Goal: Book appointment/travel/reservation

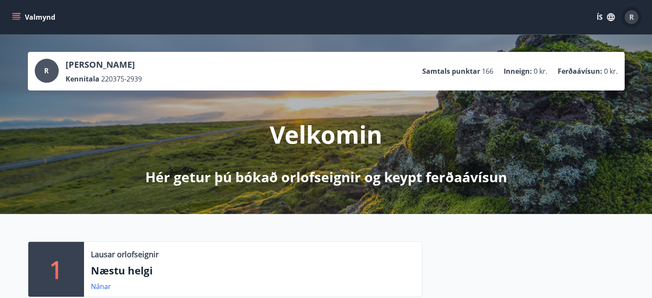
click at [633, 12] on span "R" at bounding box center [631, 16] width 5 height 9
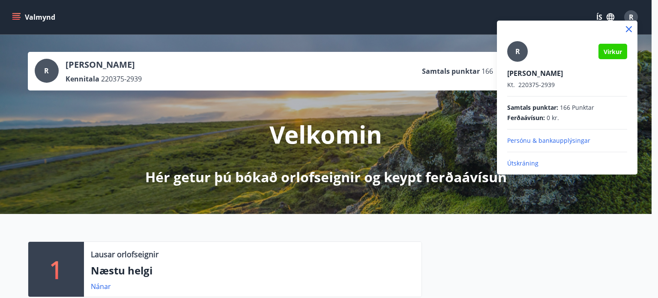
click at [435, 126] on div at bounding box center [329, 149] width 658 height 298
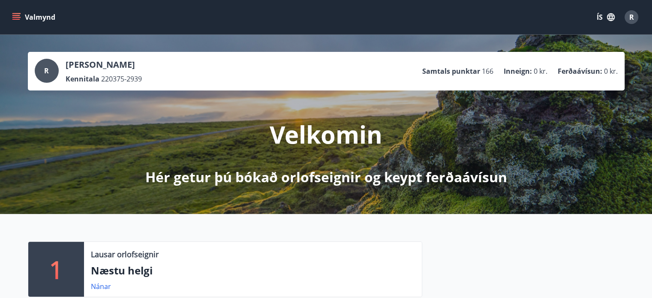
click at [22, 18] on button "Valmynd" at bounding box center [34, 16] width 48 height 15
click at [274, 117] on div "Velkomin Hér getur þú bókað orlofseignir og keypt ferðaávísun" at bounding box center [326, 138] width 480 height 96
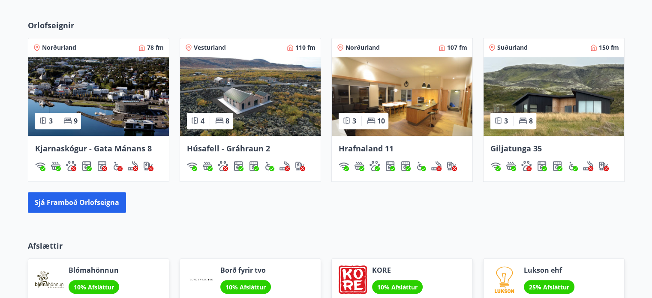
scroll to position [540, 0]
click at [408, 119] on img at bounding box center [402, 96] width 141 height 79
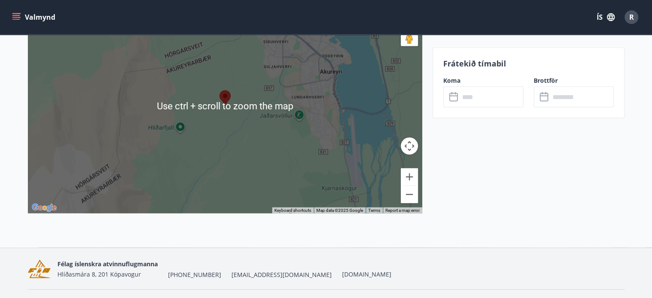
scroll to position [1539, 0]
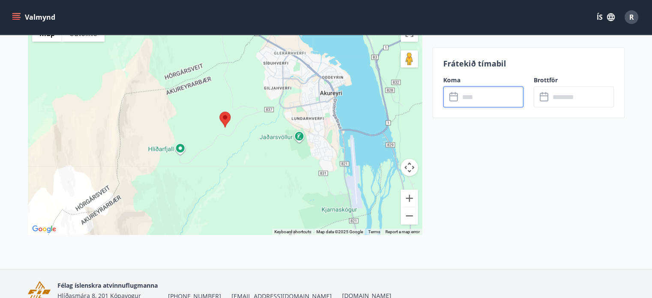
click at [475, 96] on input "text" at bounding box center [491, 96] width 64 height 21
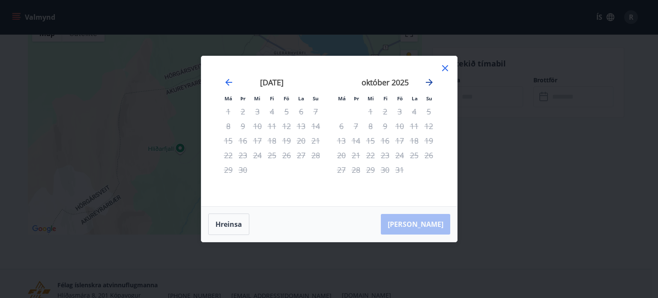
click at [430, 80] on icon "Move forward to switch to the next month." at bounding box center [429, 82] width 10 height 10
click at [447, 68] on icon at bounding box center [445, 68] width 10 height 10
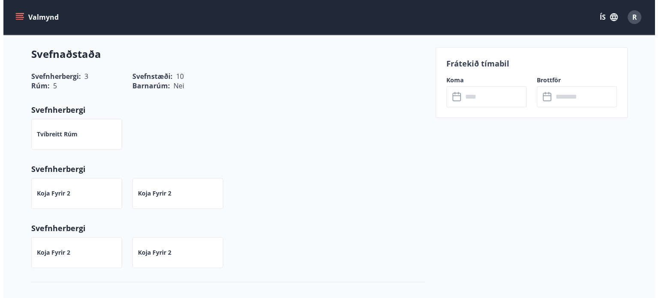
scroll to position [631, 0]
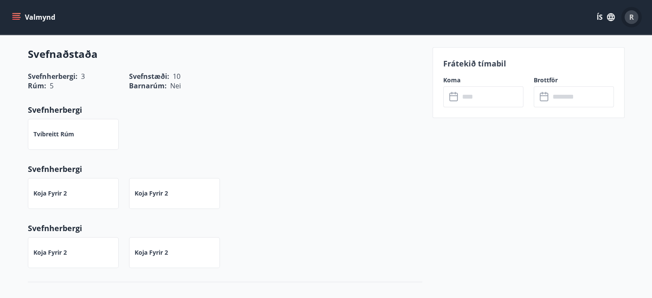
click at [636, 15] on div "R" at bounding box center [631, 17] width 14 height 14
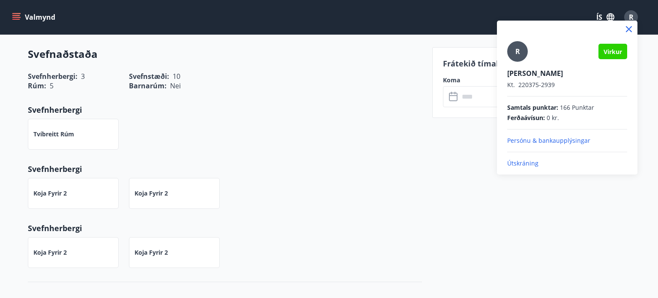
click at [525, 166] on p "Útskráning" at bounding box center [567, 163] width 120 height 9
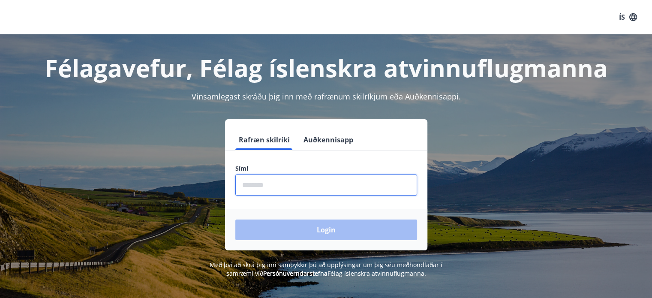
click at [295, 186] on input "phone" at bounding box center [326, 184] width 182 height 21
type input "********"
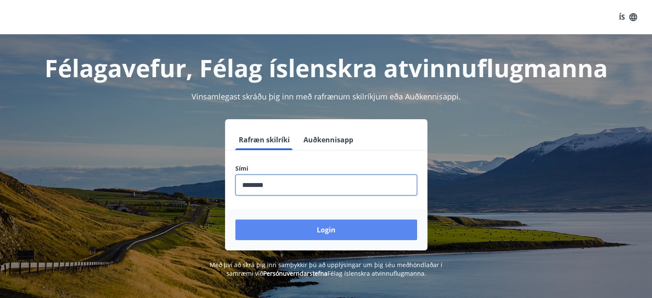
click at [290, 223] on button "Login" at bounding box center [326, 229] width 182 height 21
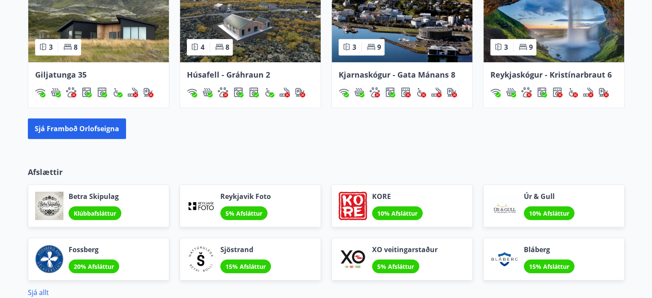
scroll to position [588, 0]
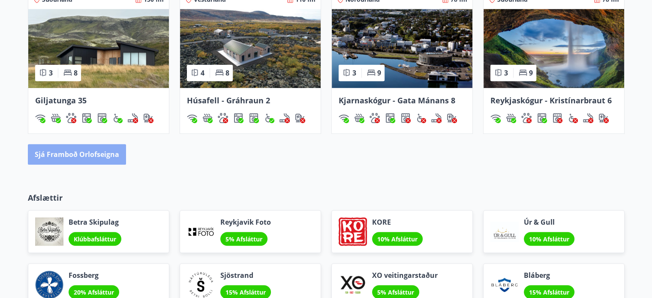
click at [83, 153] on button "Sjá framboð orlofseigna" at bounding box center [77, 154] width 98 height 21
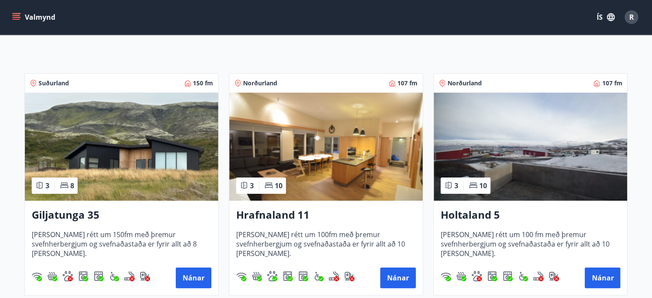
click at [211, 134] on img at bounding box center [121, 147] width 193 height 108
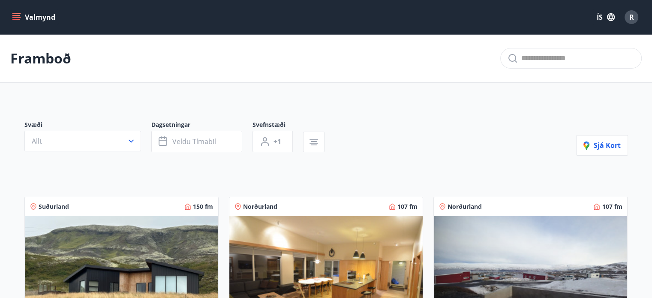
click at [286, 224] on img at bounding box center [325, 270] width 193 height 108
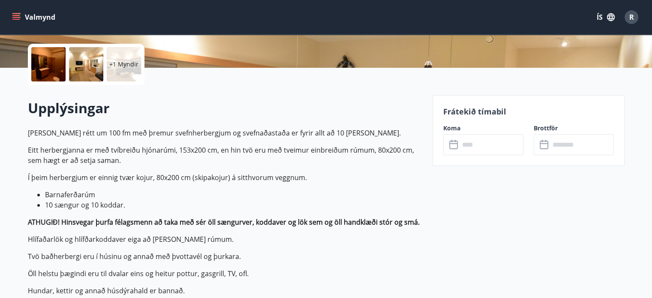
scroll to position [190, 0]
click at [494, 140] on input "text" at bounding box center [491, 144] width 64 height 21
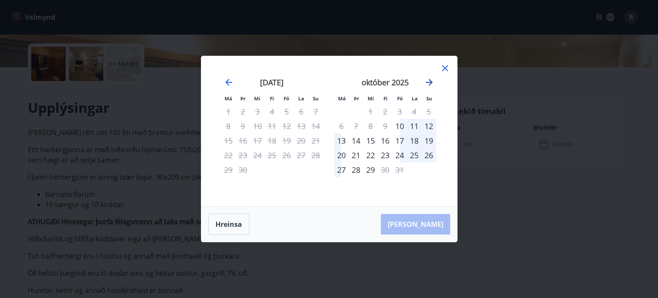
click at [429, 78] on icon "Move forward to switch to the next month." at bounding box center [429, 82] width 10 height 10
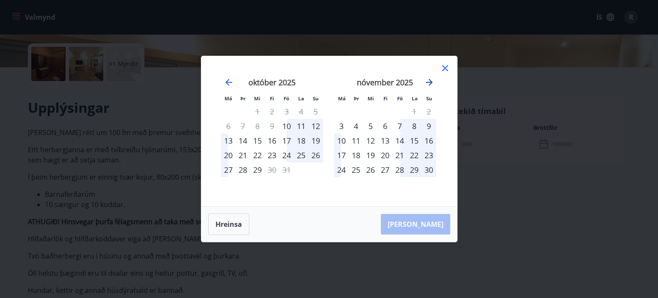
click at [429, 78] on icon "Move forward to switch to the next month." at bounding box center [429, 82] width 10 height 10
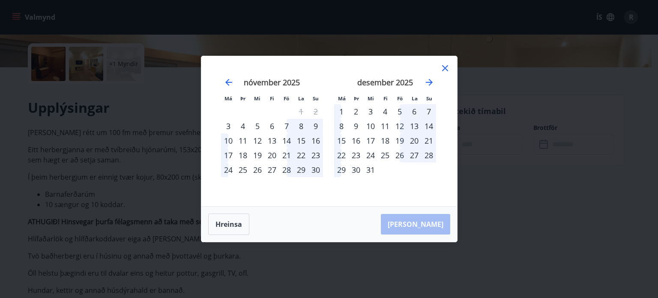
click at [344, 169] on div "29" at bounding box center [341, 169] width 15 height 15
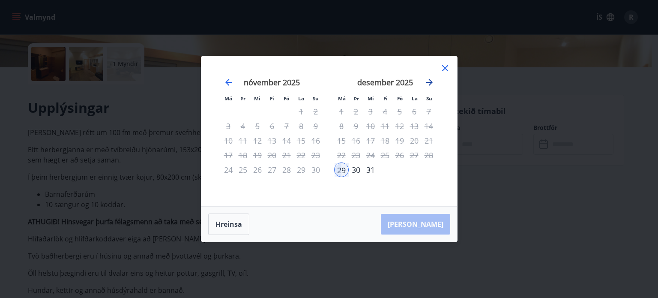
click at [432, 79] on icon "Move forward to switch to the next month." at bounding box center [429, 82] width 10 height 10
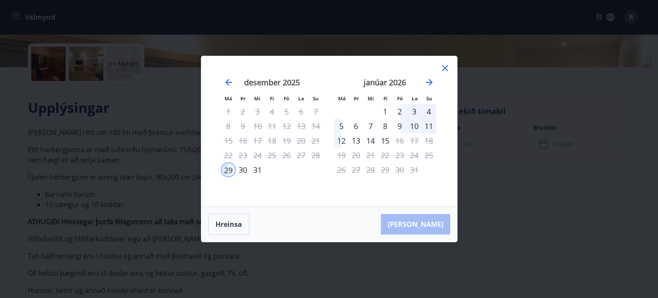
click at [433, 109] on div "4" at bounding box center [429, 111] width 15 height 15
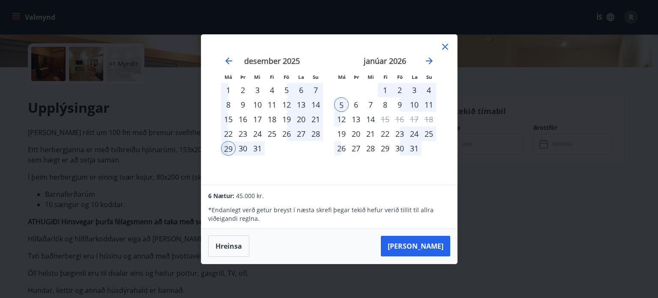
click at [429, 88] on div "4" at bounding box center [429, 90] width 15 height 15
click at [229, 146] on div "29" at bounding box center [228, 148] width 15 height 15
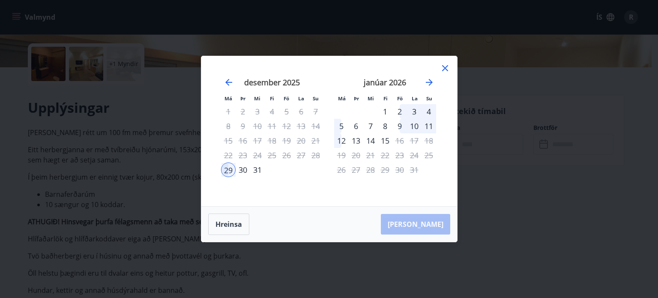
click at [429, 110] on div "4" at bounding box center [429, 111] width 15 height 15
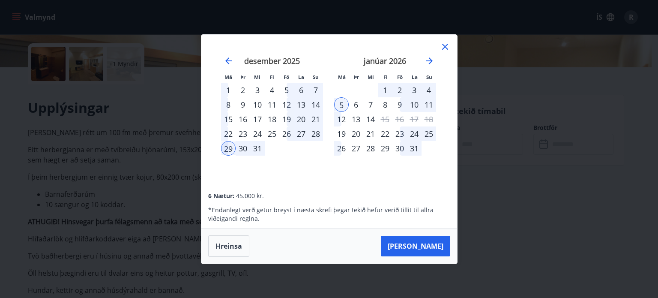
click at [429, 89] on div "4" at bounding box center [429, 90] width 15 height 15
click at [228, 148] on div "29" at bounding box center [228, 148] width 15 height 15
click at [432, 90] on div "4" at bounding box center [429, 90] width 15 height 15
click at [432, 238] on button "[PERSON_NAME]" at bounding box center [415, 246] width 69 height 21
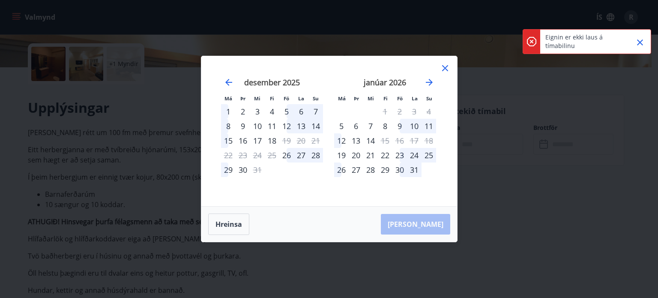
click at [646, 38] on button "Close" at bounding box center [640, 42] width 15 height 15
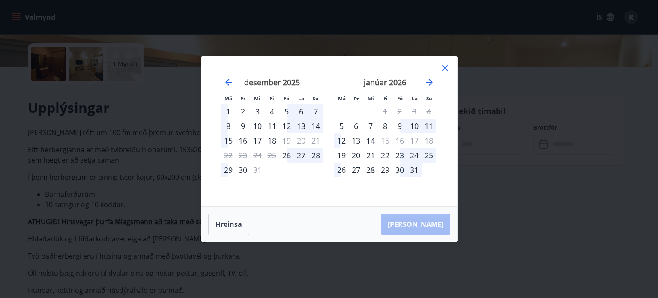
click at [228, 169] on div "29" at bounding box center [228, 169] width 15 height 15
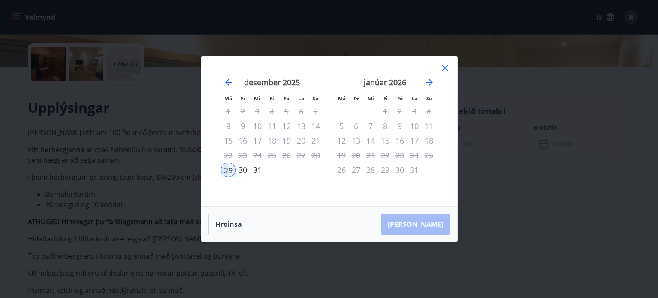
click at [423, 221] on div "Hreinsa Taka Frá" at bounding box center [329, 224] width 256 height 35
click at [231, 82] on icon "Move backward to switch to the previous month." at bounding box center [229, 82] width 10 height 10
click at [445, 72] on icon at bounding box center [445, 68] width 10 height 10
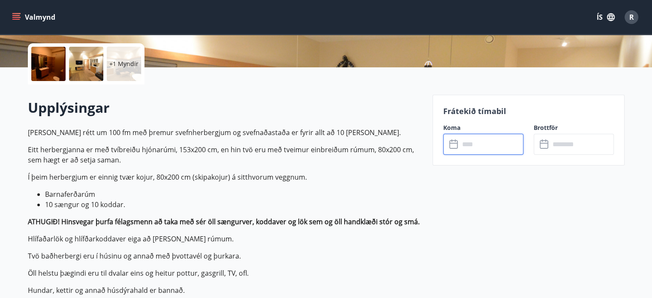
click at [471, 147] on input "text" at bounding box center [491, 144] width 64 height 21
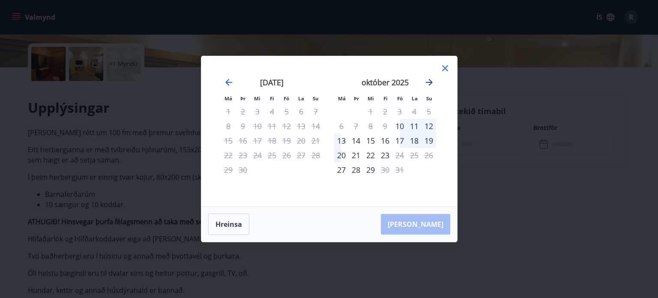
click at [426, 84] on icon "Move forward to switch to the next month." at bounding box center [429, 82] width 10 height 10
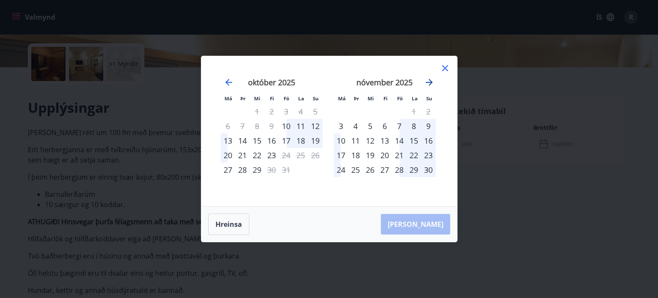
click at [426, 84] on icon "Move forward to switch to the next month." at bounding box center [429, 82] width 10 height 10
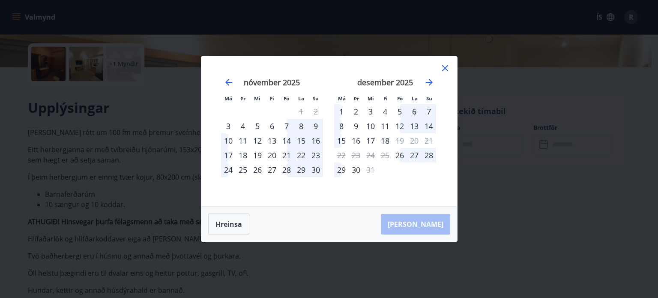
click at [356, 170] on div "30" at bounding box center [356, 169] width 15 height 15
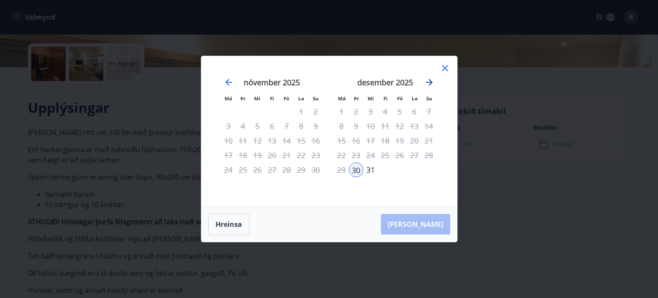
click at [432, 85] on icon "Move forward to switch to the next month." at bounding box center [429, 82] width 10 height 10
click at [447, 70] on icon at bounding box center [445, 68] width 10 height 10
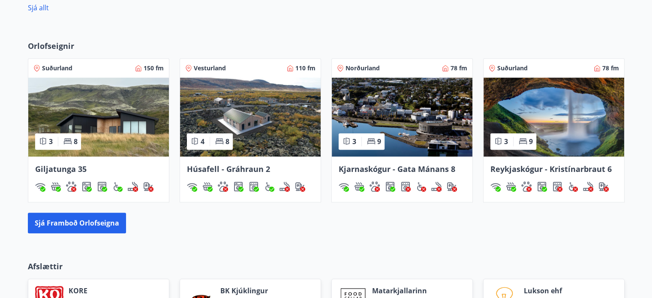
scroll to position [579, 0]
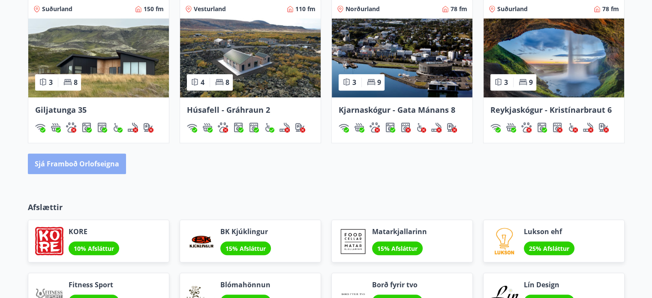
click at [114, 161] on button "Sjá framboð orlofseigna" at bounding box center [77, 163] width 98 height 21
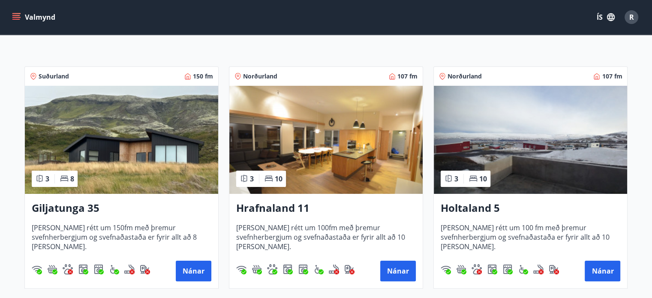
scroll to position [130, 0]
click at [322, 163] on img at bounding box center [325, 140] width 193 height 108
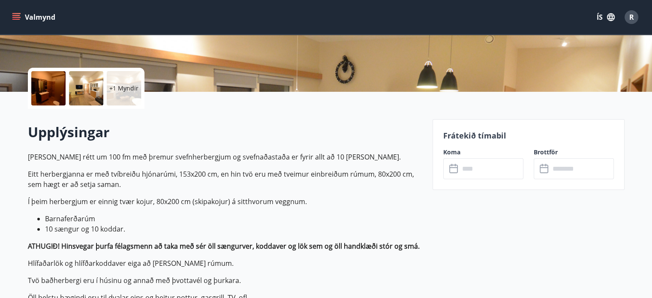
scroll to position [166, 0]
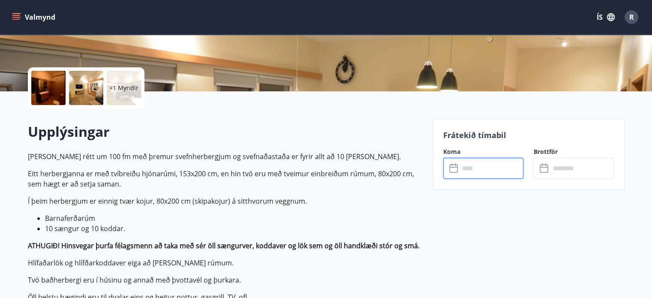
click at [494, 172] on input "text" at bounding box center [491, 168] width 64 height 21
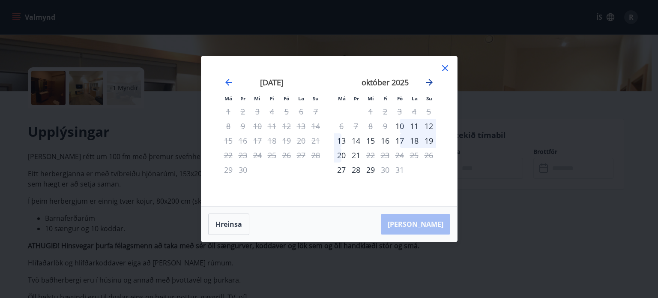
click at [432, 82] on icon "Move forward to switch to the next month." at bounding box center [429, 82] width 7 height 7
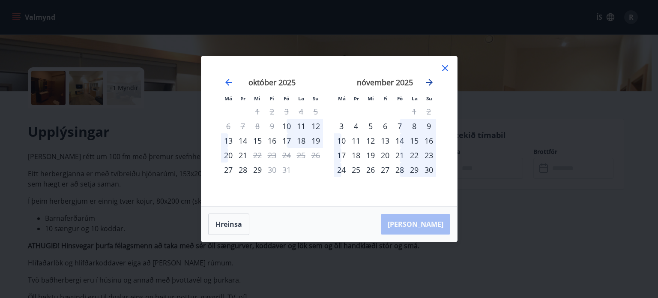
click at [432, 82] on icon "Move forward to switch to the next month." at bounding box center [429, 82] width 7 height 7
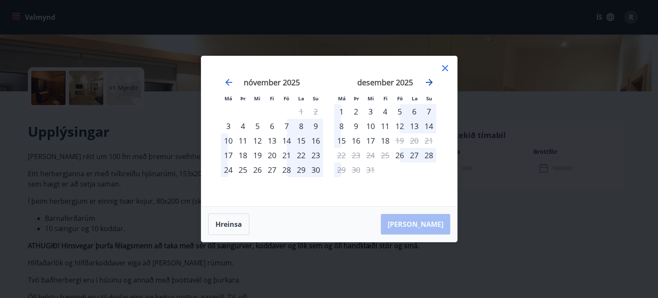
click at [432, 82] on icon "Move forward to switch to the next month." at bounding box center [429, 82] width 7 height 7
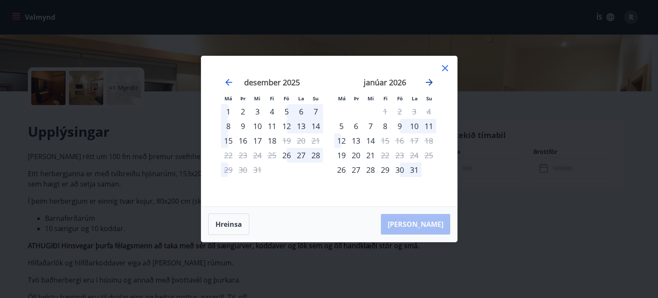
click at [432, 82] on icon "Move forward to switch to the next month." at bounding box center [429, 82] width 7 height 7
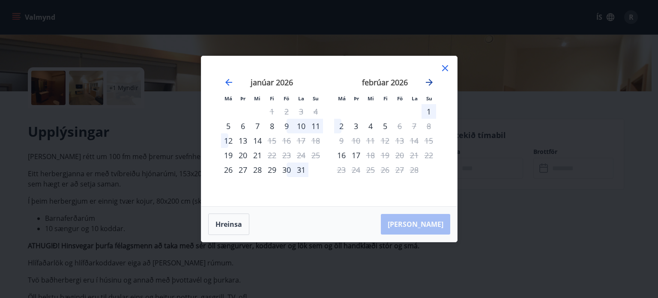
click at [432, 82] on icon "Move forward to switch to the next month." at bounding box center [429, 82] width 7 height 7
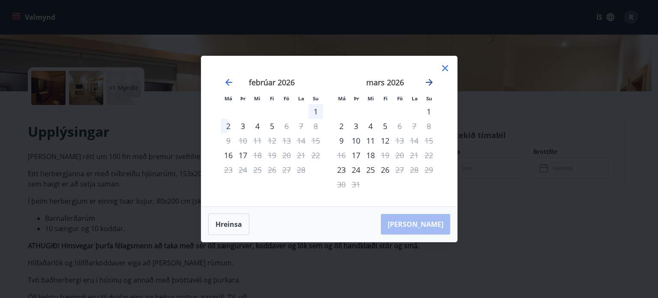
click at [432, 82] on icon "Move forward to switch to the next month." at bounding box center [429, 82] width 7 height 7
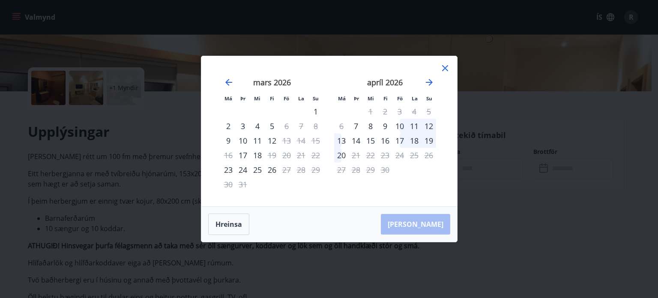
click at [444, 68] on icon at bounding box center [445, 68] width 10 height 10
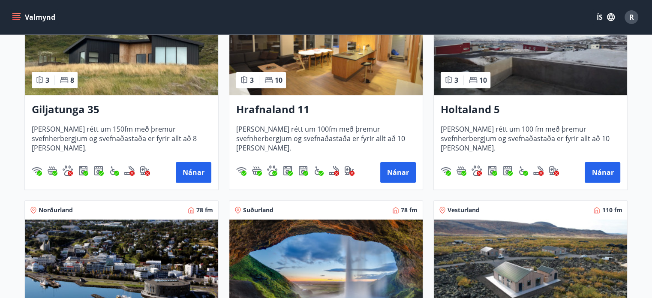
scroll to position [229, 0]
